Goal: Task Accomplishment & Management: Manage account settings

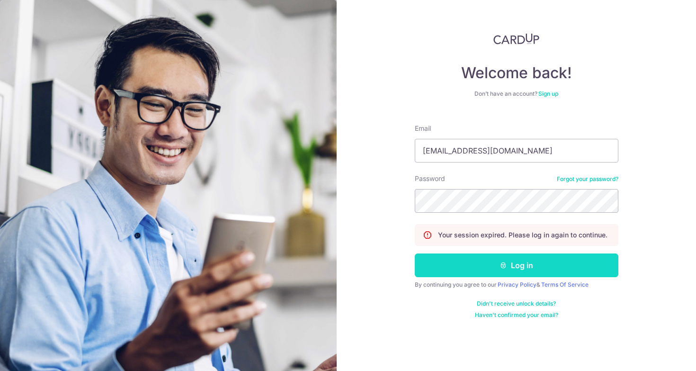
type input "bradleyfk@gmail.com"
click at [510, 261] on button "Log in" at bounding box center [517, 265] width 204 height 24
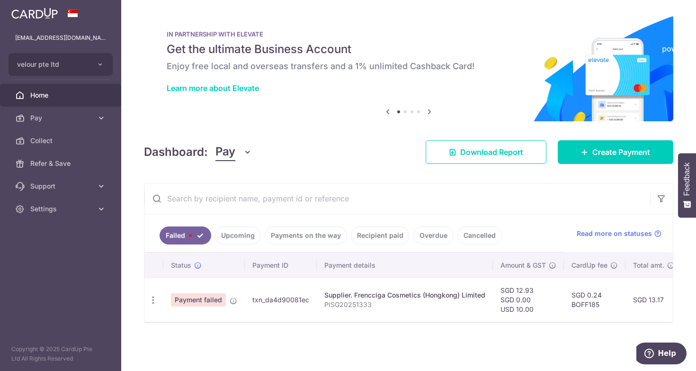
click at [232, 239] on link "Upcoming" at bounding box center [238, 235] width 46 height 18
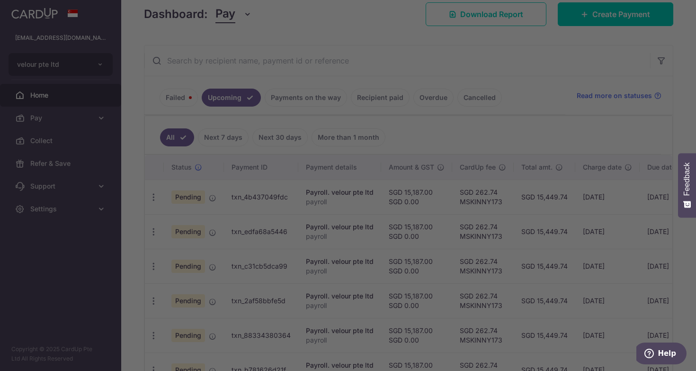
scroll to position [156, 0]
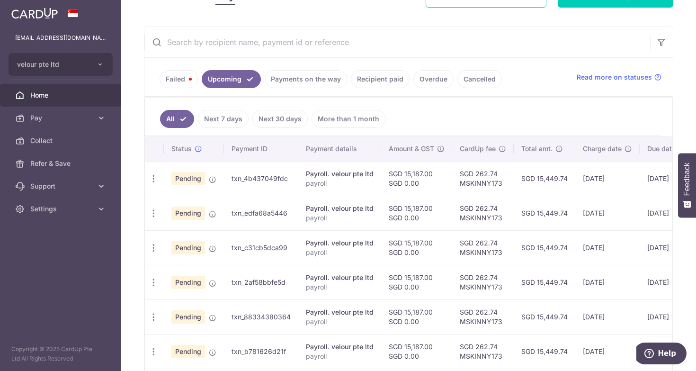
click at [303, 85] on link "Payments on the way" at bounding box center [306, 79] width 82 height 18
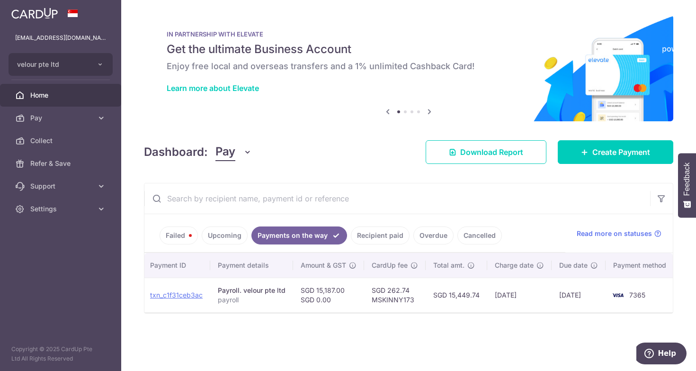
scroll to position [0, 0]
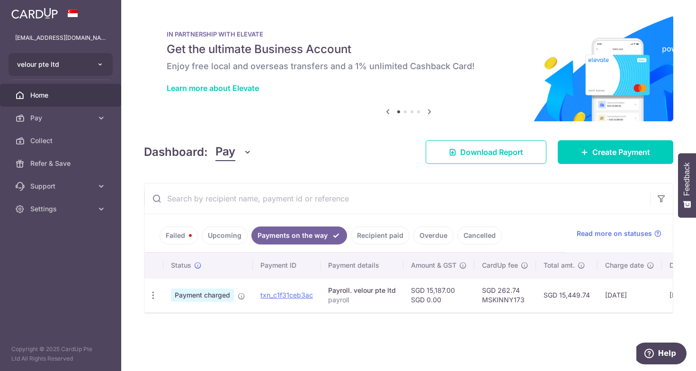
click at [89, 65] on button "velour pte ltd" at bounding box center [61, 64] width 104 height 23
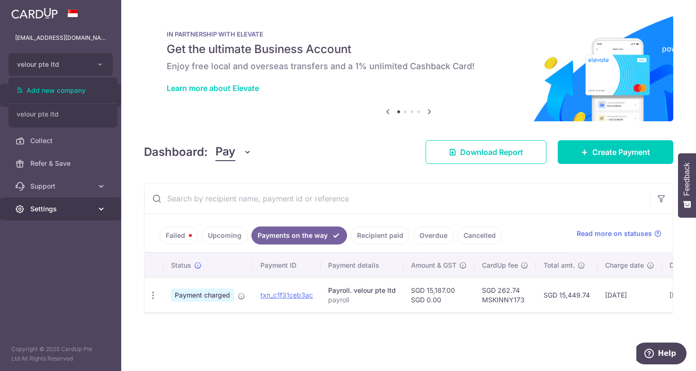
click at [60, 208] on span "Settings" at bounding box center [61, 208] width 63 height 9
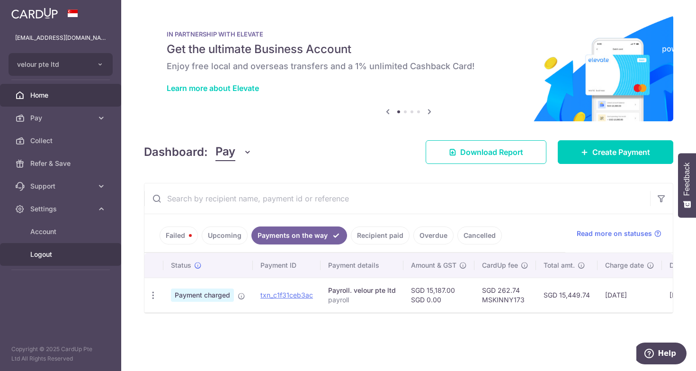
click at [52, 255] on span "Logout" at bounding box center [61, 254] width 63 height 9
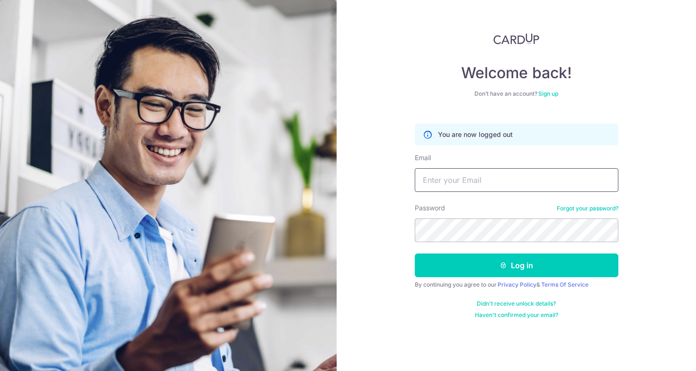
click at [473, 179] on input "Email" at bounding box center [517, 180] width 204 height 24
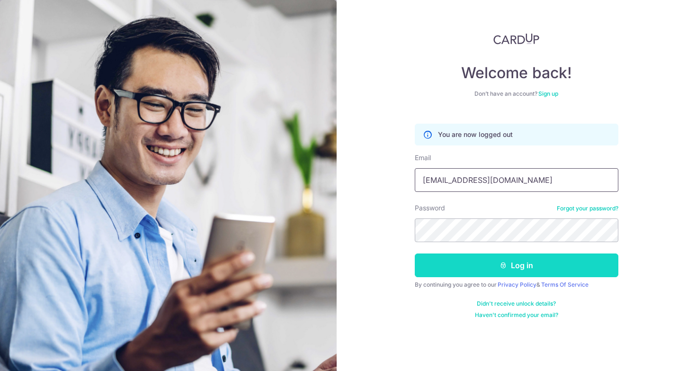
type input "[EMAIL_ADDRESS][DOMAIN_NAME]"
click at [521, 262] on button "Log in" at bounding box center [517, 265] width 204 height 24
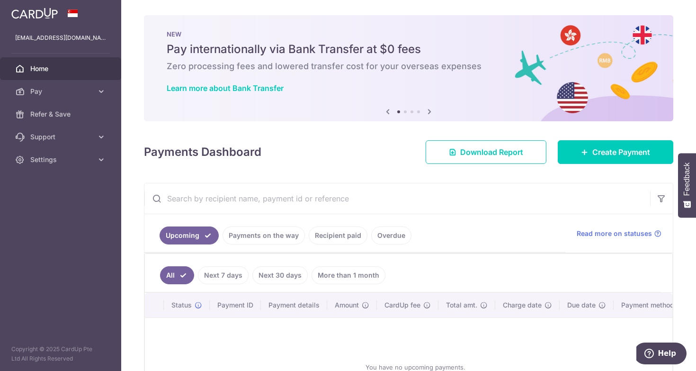
click at [240, 232] on link "Payments on the way" at bounding box center [264, 235] width 82 height 18
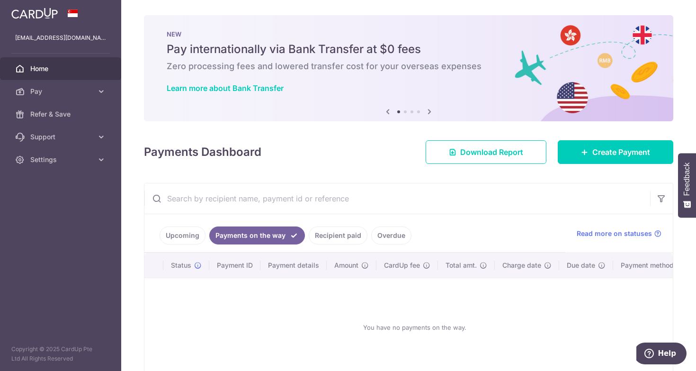
click at [175, 238] on link "Upcoming" at bounding box center [183, 235] width 46 height 18
